Goal: Information Seeking & Learning: Learn about a topic

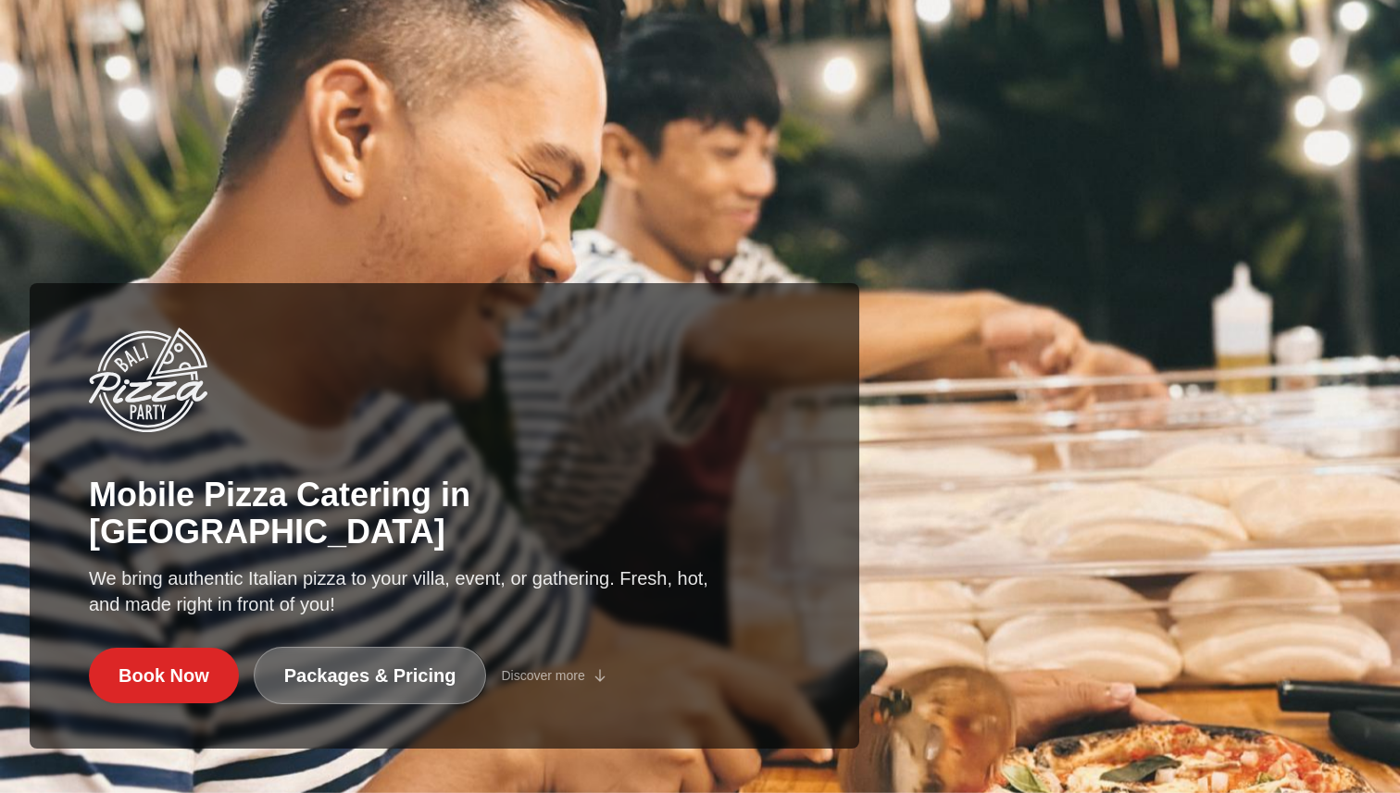
click at [405, 676] on link "Packages & Pricing" at bounding box center [370, 675] width 233 height 57
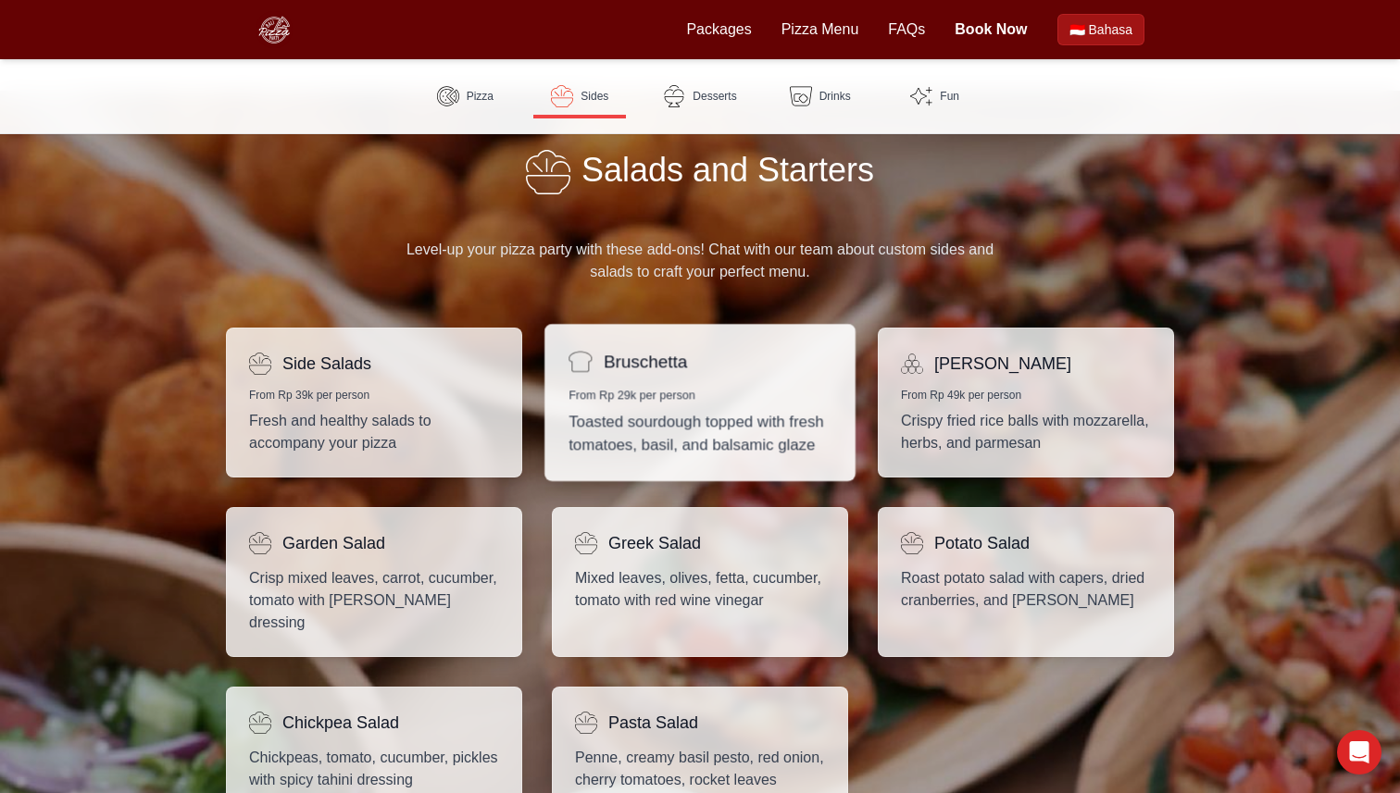
scroll to position [1223, 0]
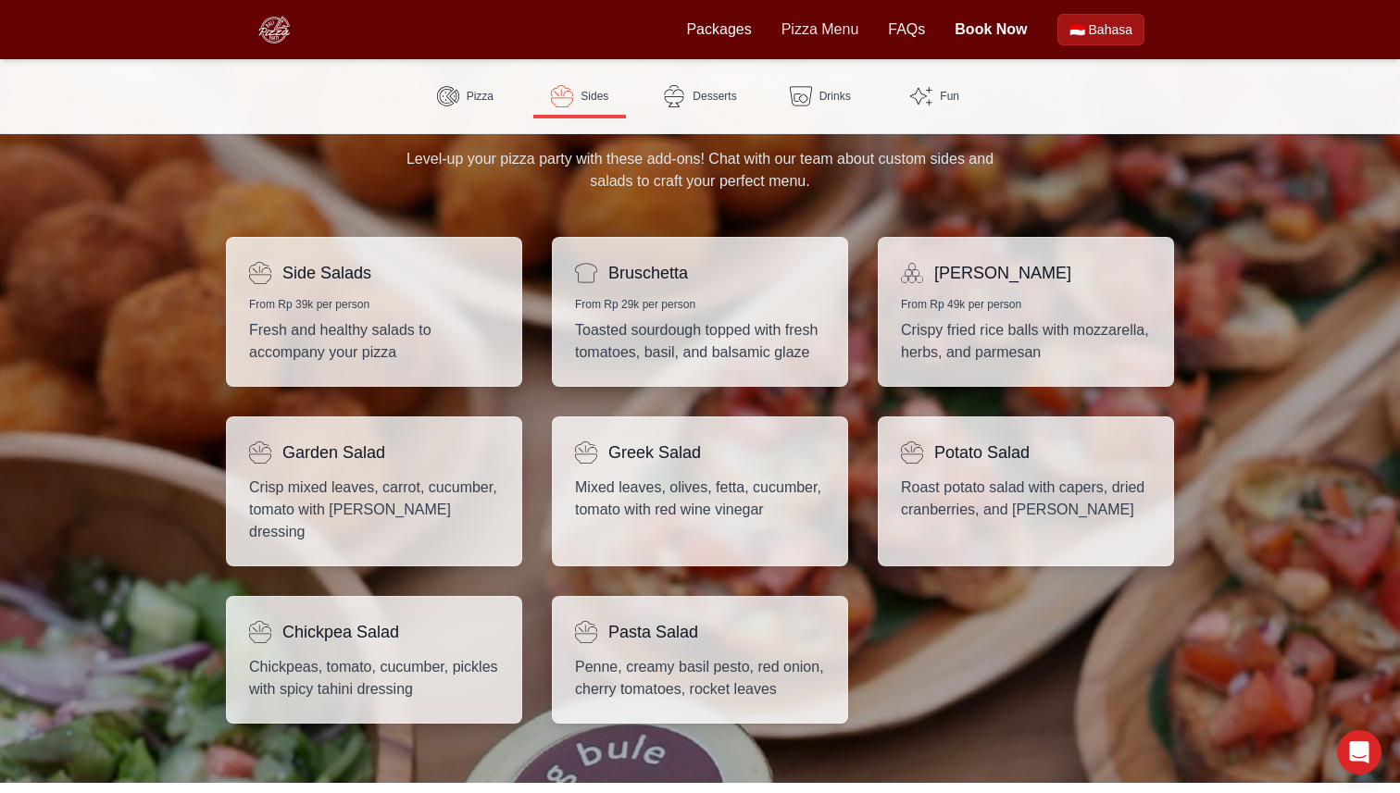
click at [824, 32] on link "Pizza Menu" at bounding box center [820, 30] width 78 height 22
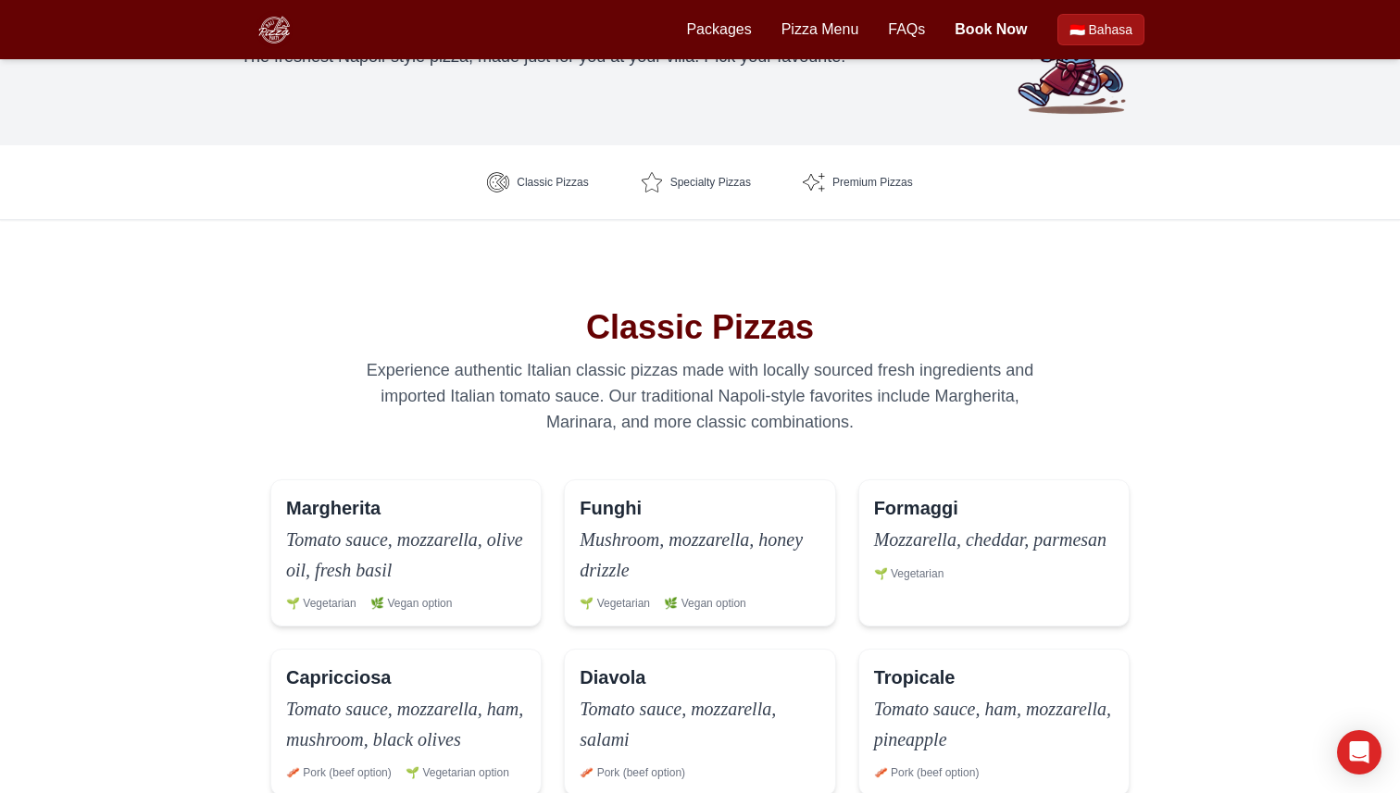
scroll to position [206, 0]
